Goal: Browse casually

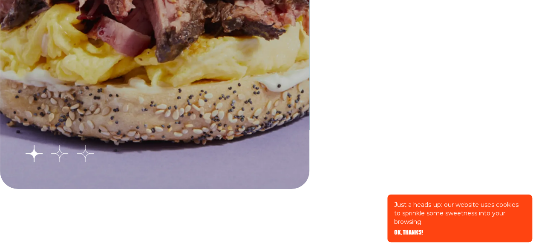
scroll to position [1532, 0]
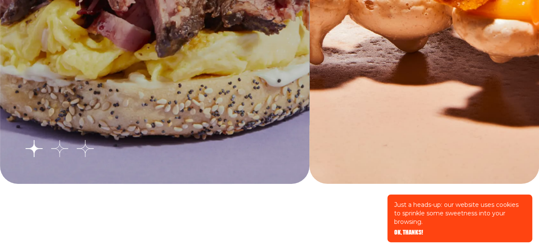
click at [60, 144] on button "Go to slide 2" at bounding box center [59, 148] width 17 height 17
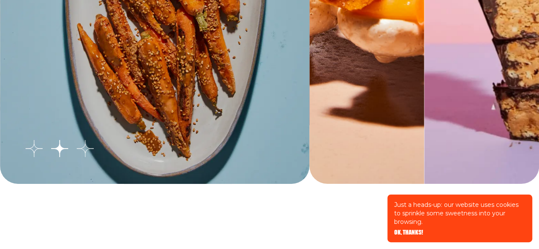
click at [77, 151] on button "Go to slide 3" at bounding box center [85, 148] width 17 height 17
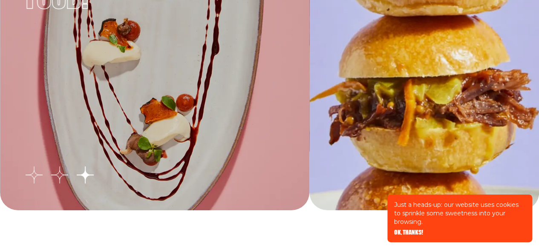
scroll to position [1514, 0]
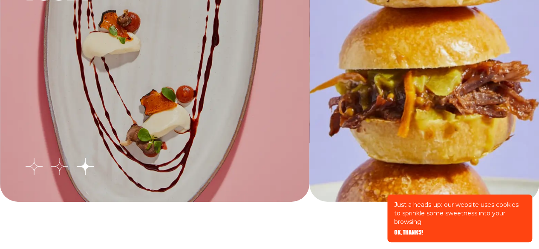
click at [65, 167] on button "Go to slide 2" at bounding box center [59, 166] width 17 height 17
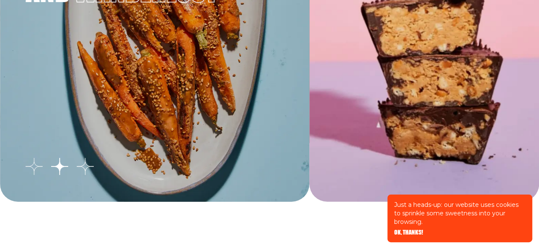
click at [36, 168] on button "Go to slide 1" at bounding box center [34, 166] width 17 height 17
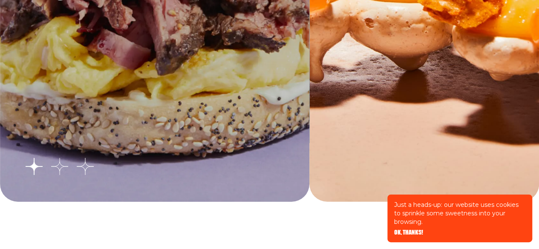
click at [55, 165] on button "Go to slide 2" at bounding box center [59, 166] width 17 height 17
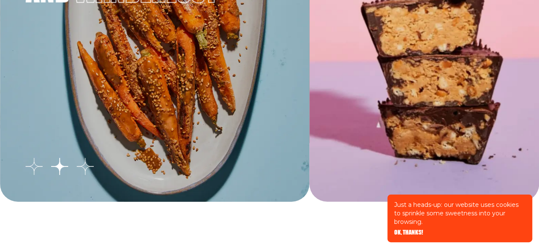
click at [43, 168] on div "Why they love us? It's not just a magazine. It's a flavorful fusion of culinary…" at bounding box center [155, 10] width 310 height 384
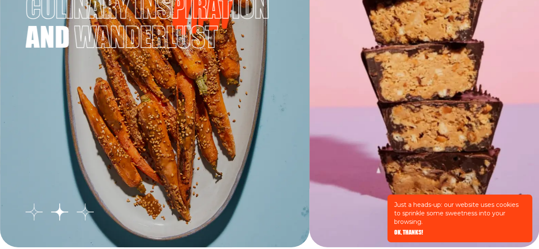
scroll to position [1485, 0]
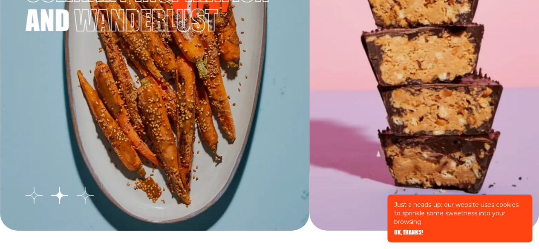
click at [81, 199] on button "Go to slide 3" at bounding box center [85, 195] width 17 height 17
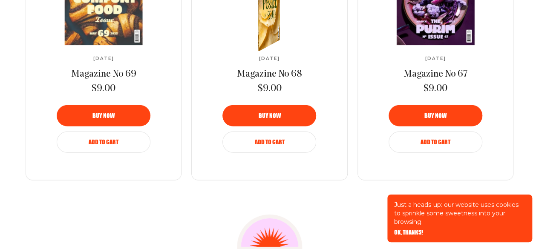
scroll to position [1030, 0]
